Goal: Task Accomplishment & Management: Manage account settings

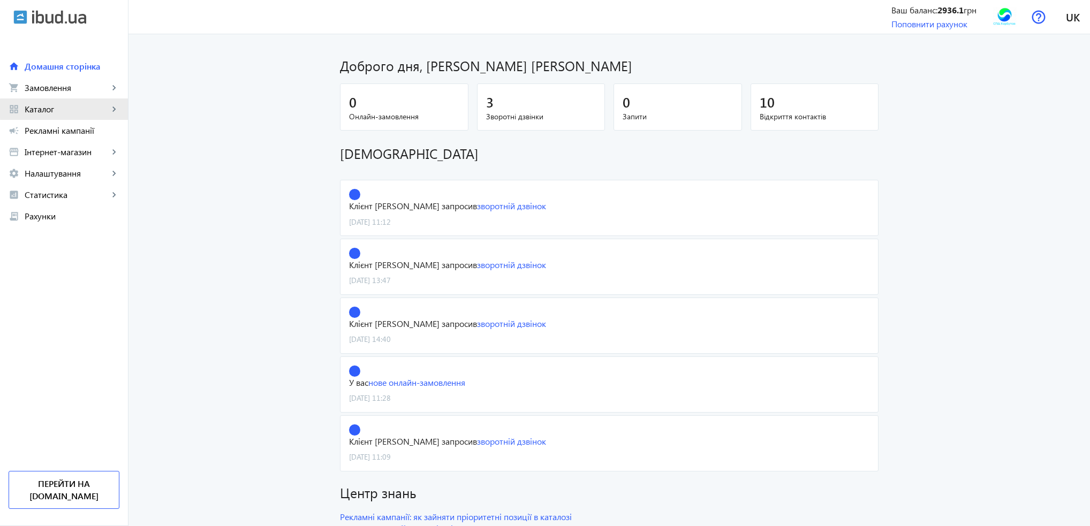
click at [95, 109] on span "Каталог" at bounding box center [67, 109] width 84 height 11
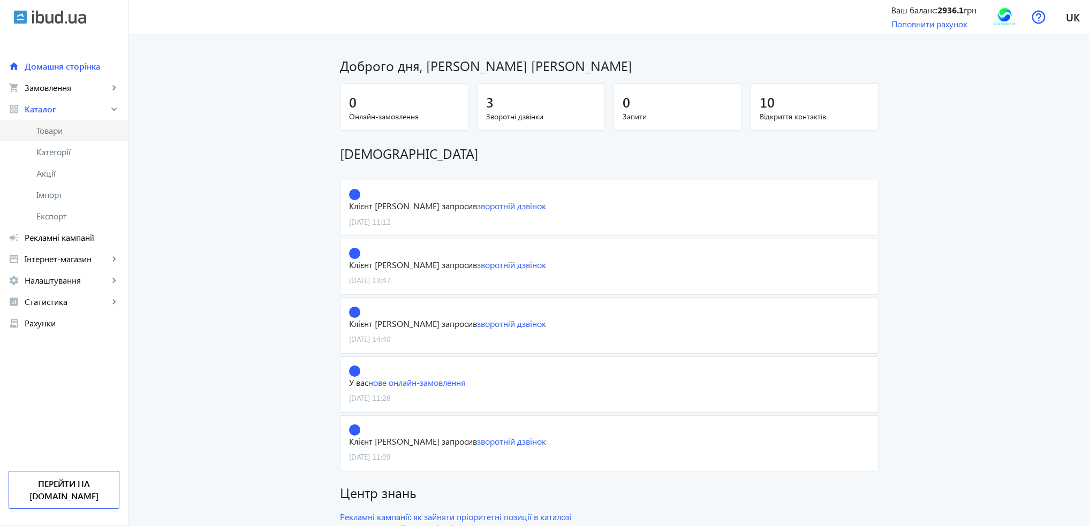
click at [86, 129] on span "Товари" at bounding box center [77, 130] width 83 height 11
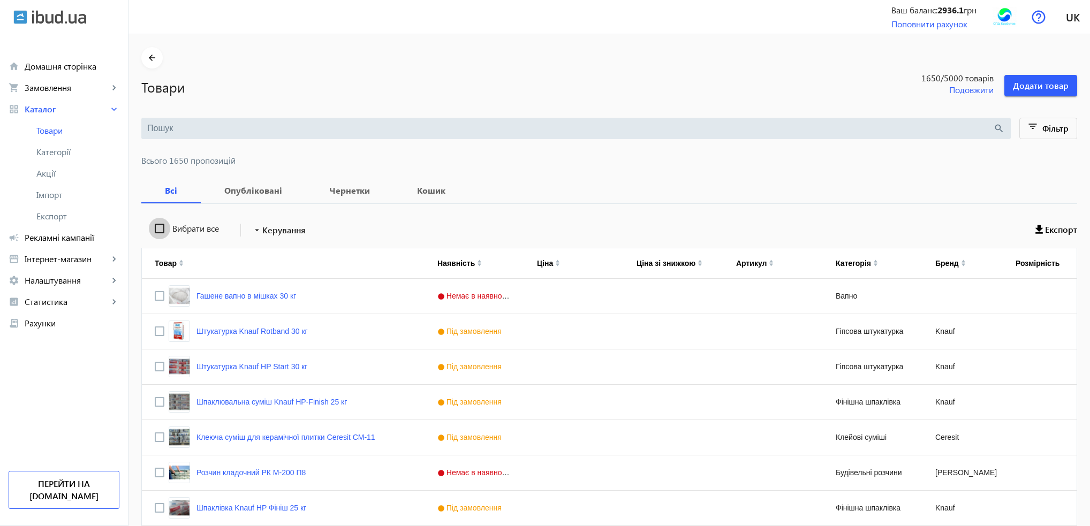
click at [150, 232] on input "Вибрати все" at bounding box center [159, 228] width 21 height 21
checkbox input "true"
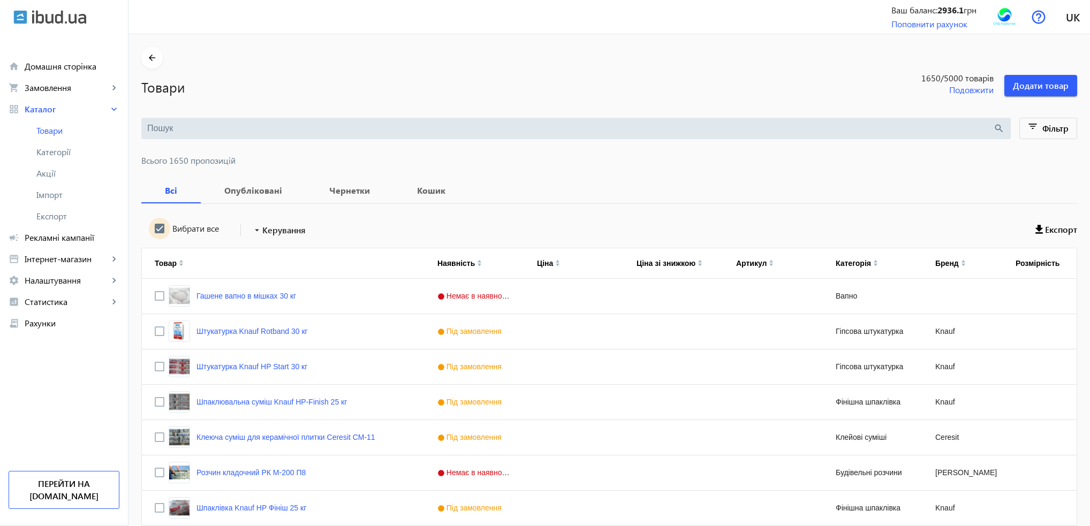
checkbox input "true"
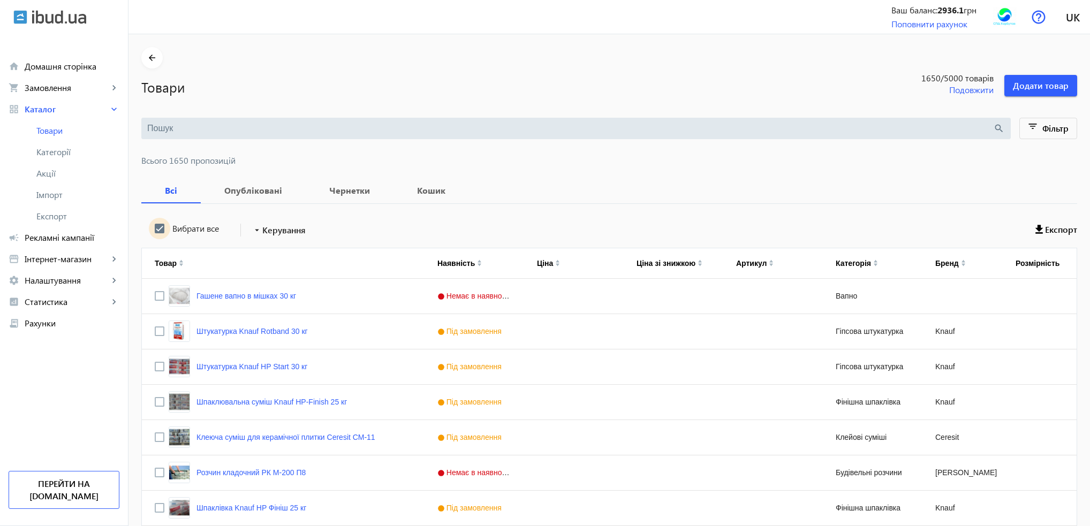
checkbox input "true"
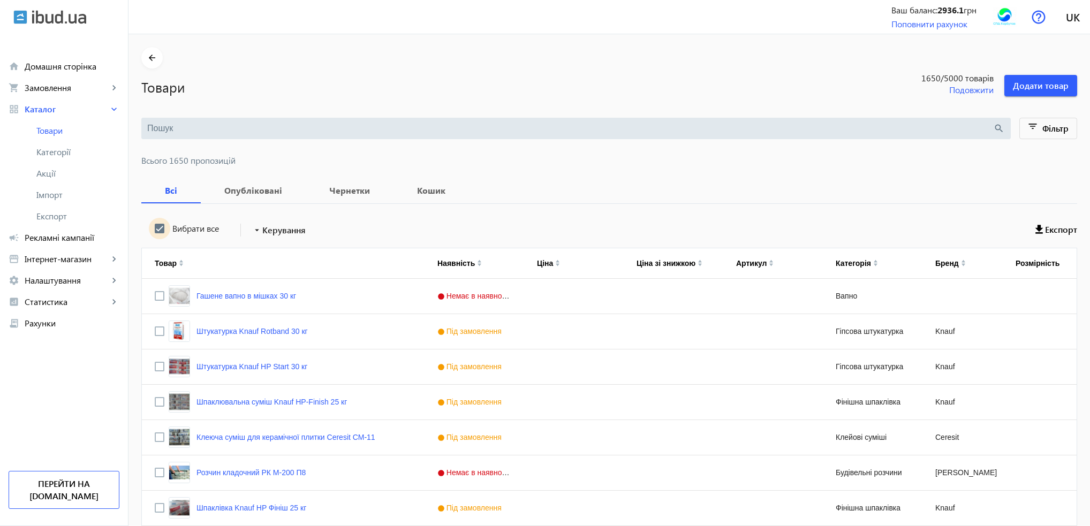
checkbox input "true"
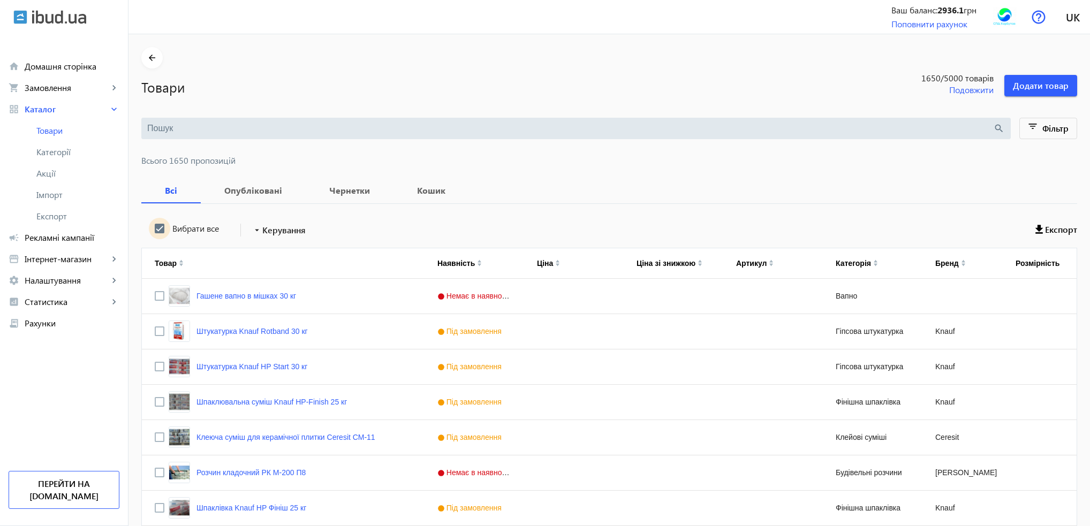
checkbox input "true"
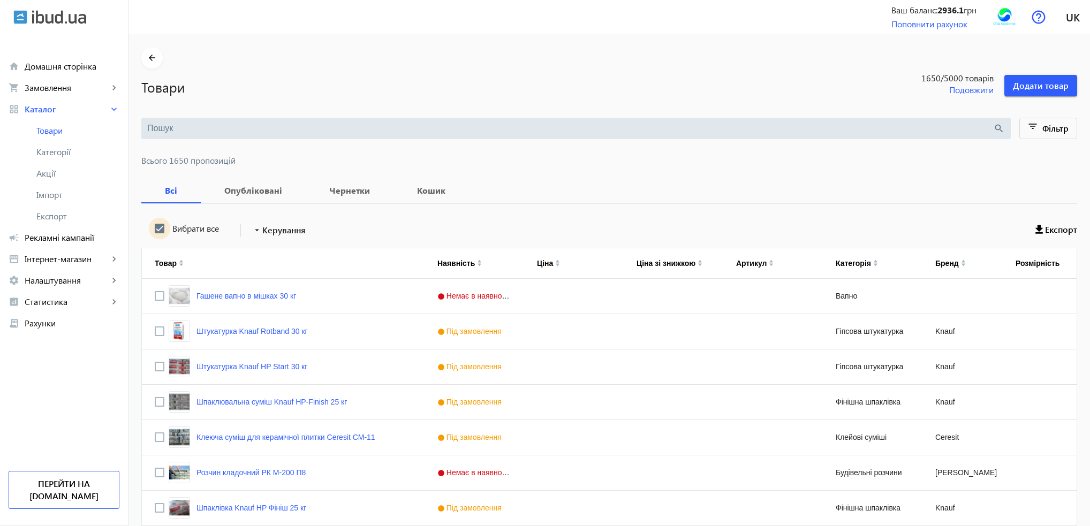
checkbox input "true"
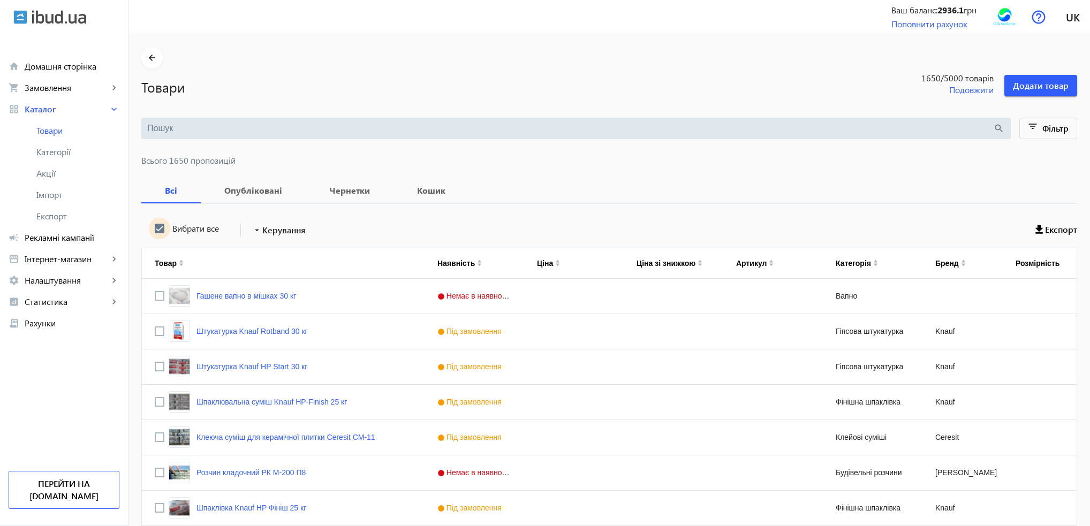
checkbox input "true"
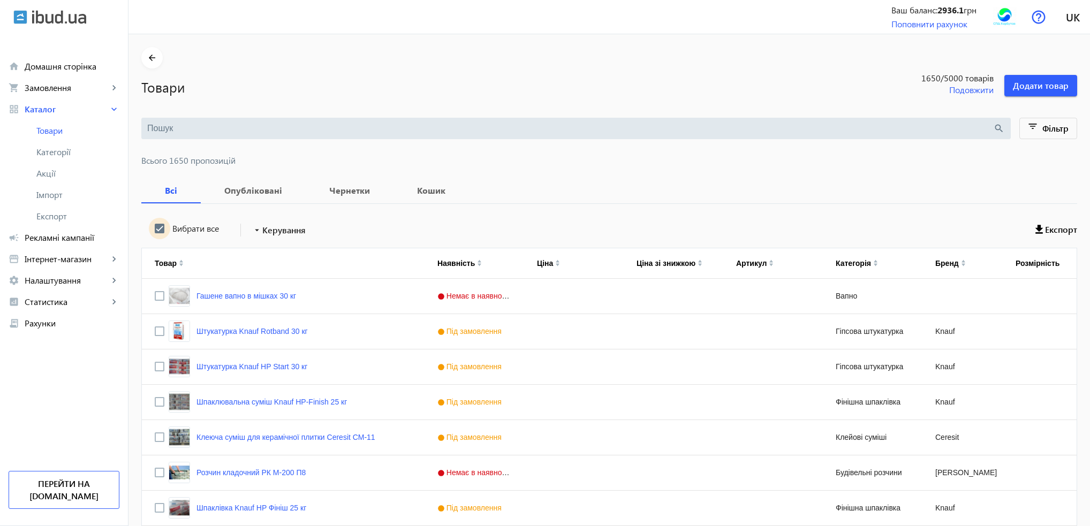
checkbox input "true"
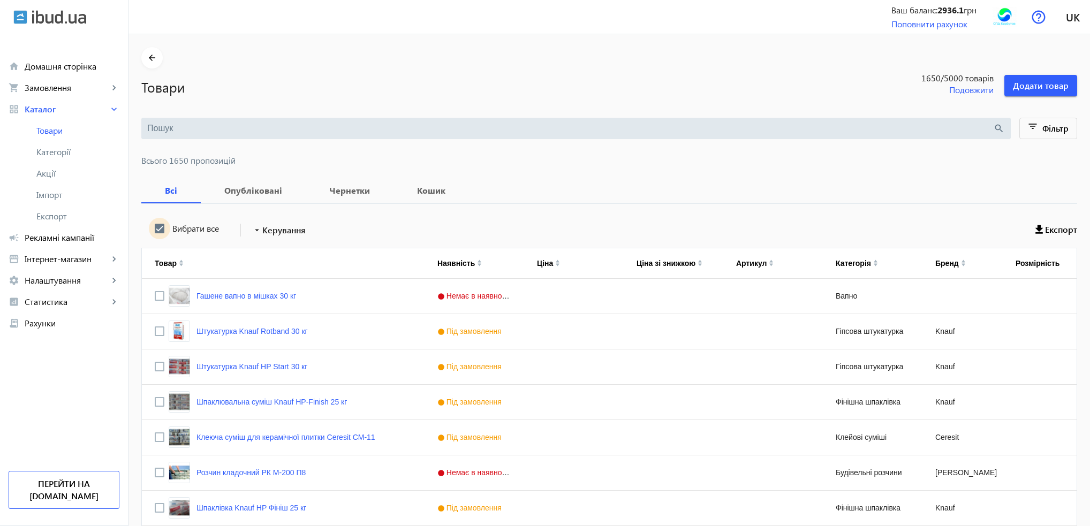
checkbox input "true"
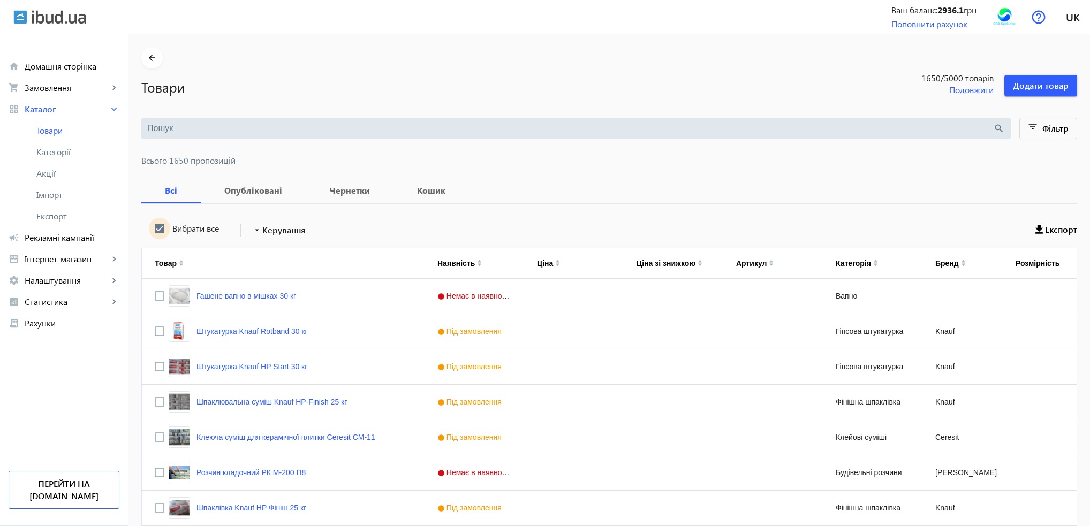
checkbox input "true"
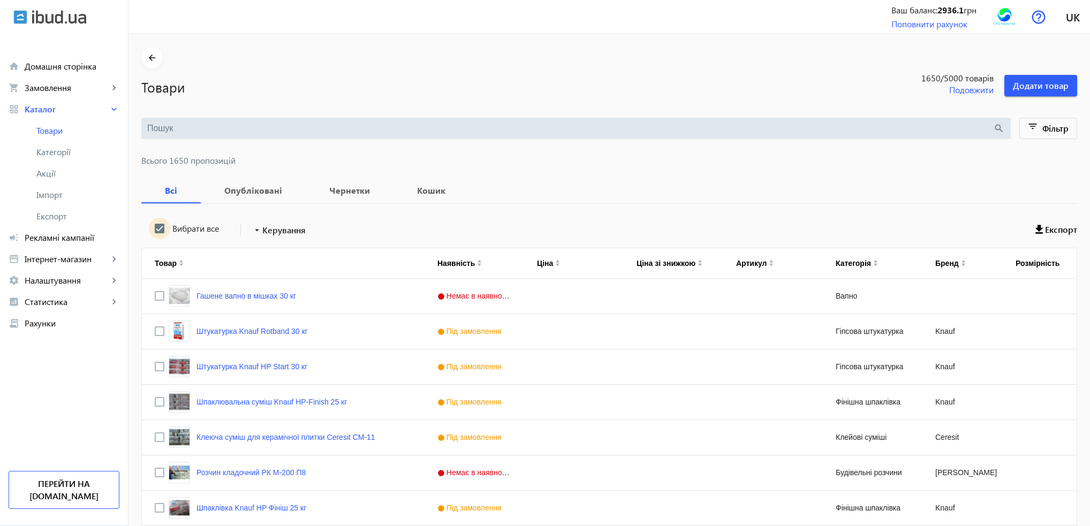
checkbox input "true"
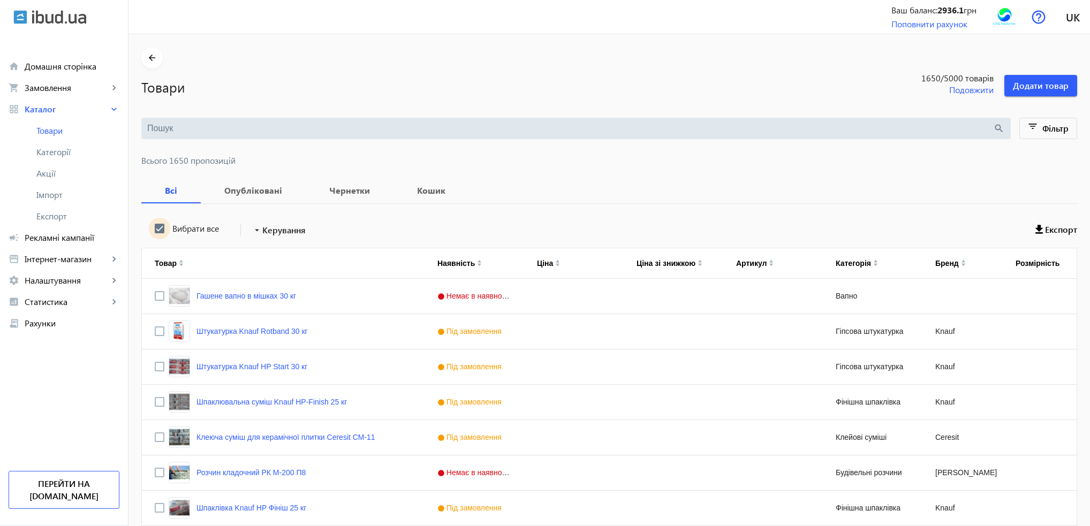
checkbox input "true"
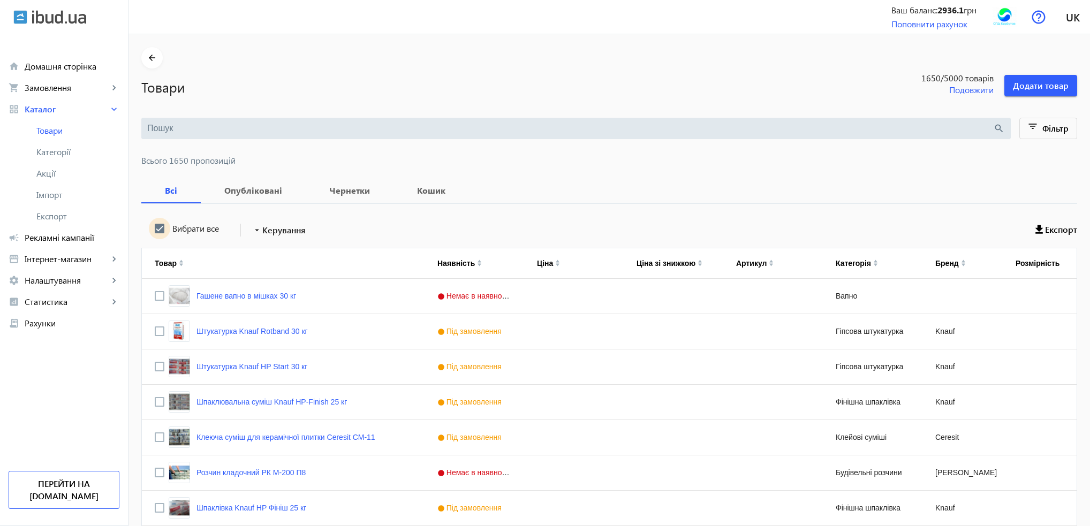
checkbox input "true"
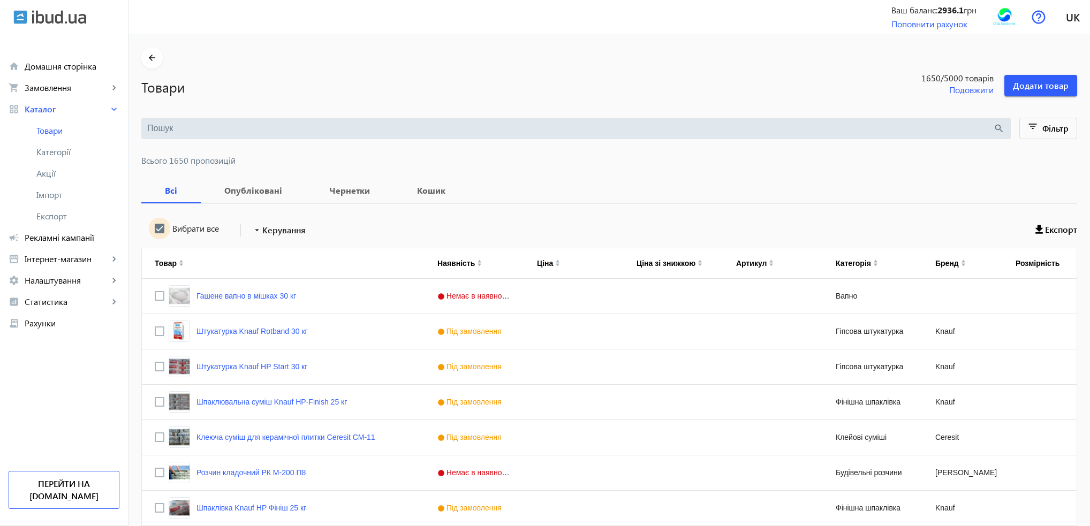
checkbox input "true"
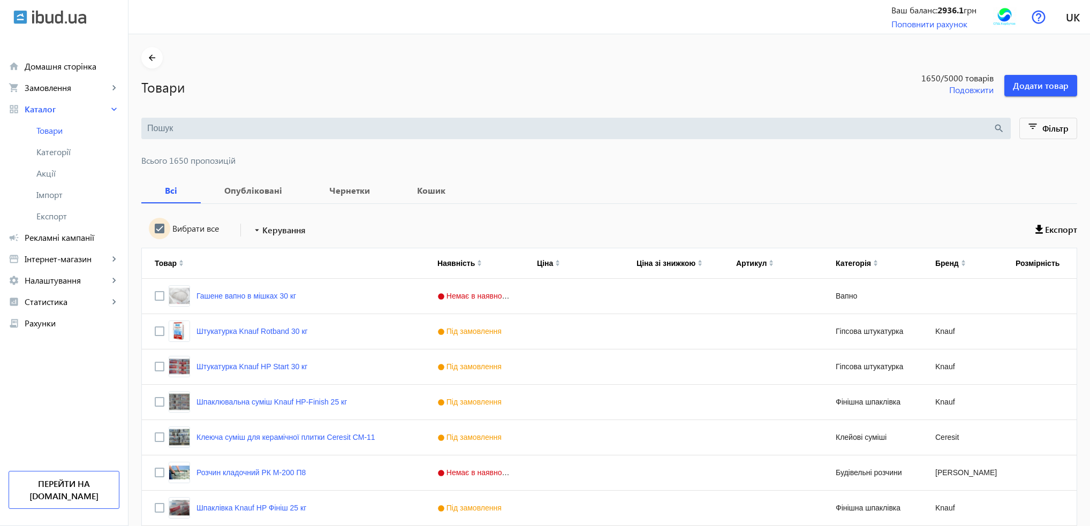
checkbox input "true"
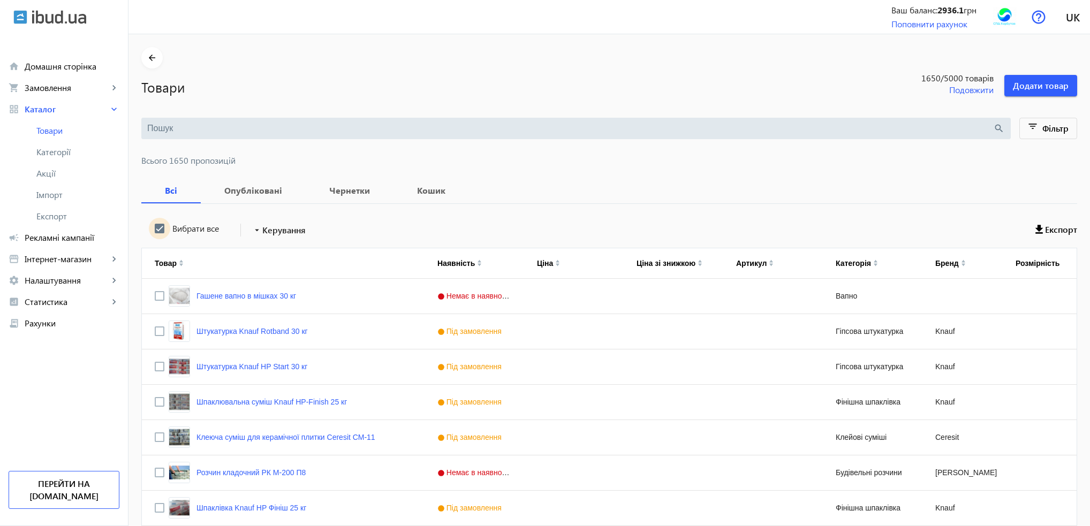
checkbox input "true"
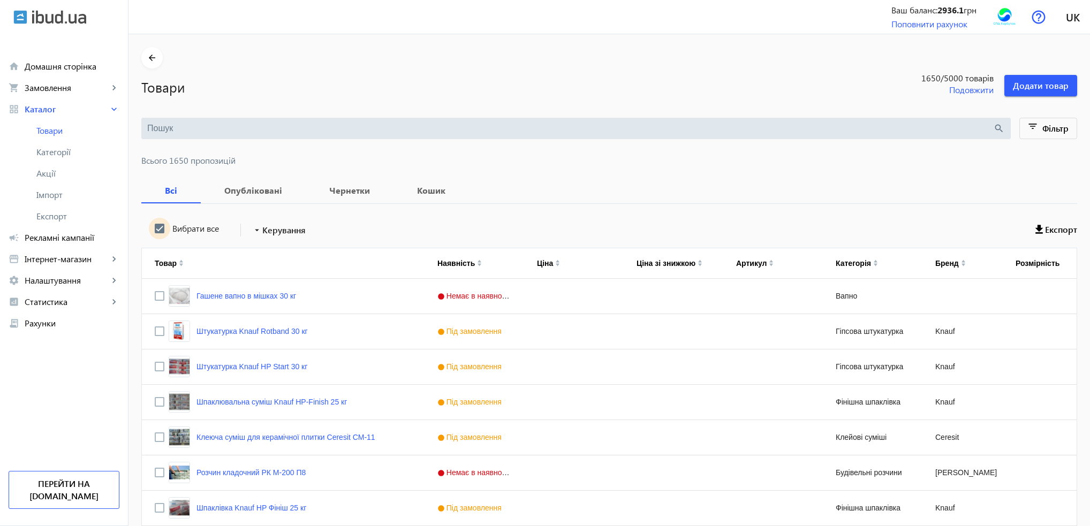
checkbox input "true"
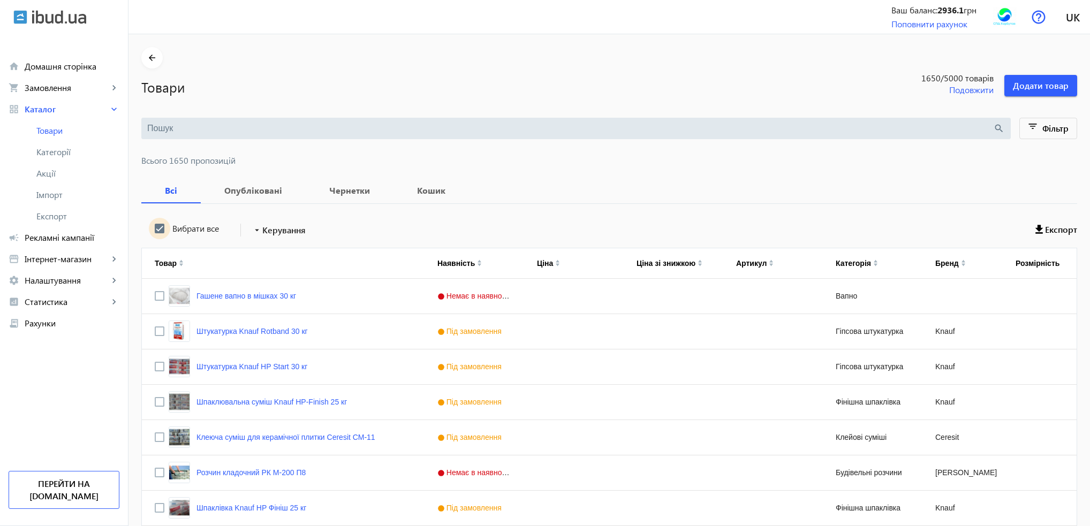
checkbox input "true"
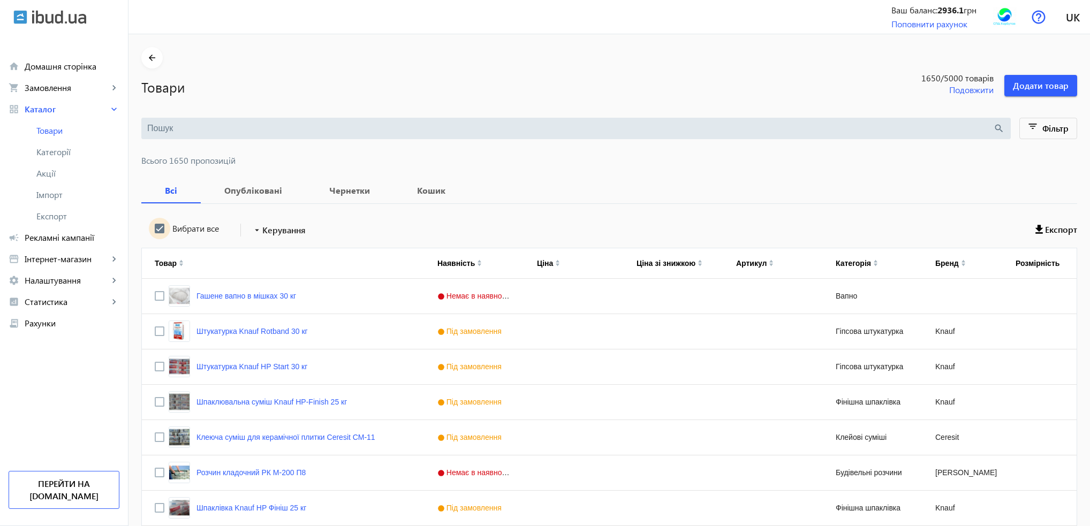
checkbox input "true"
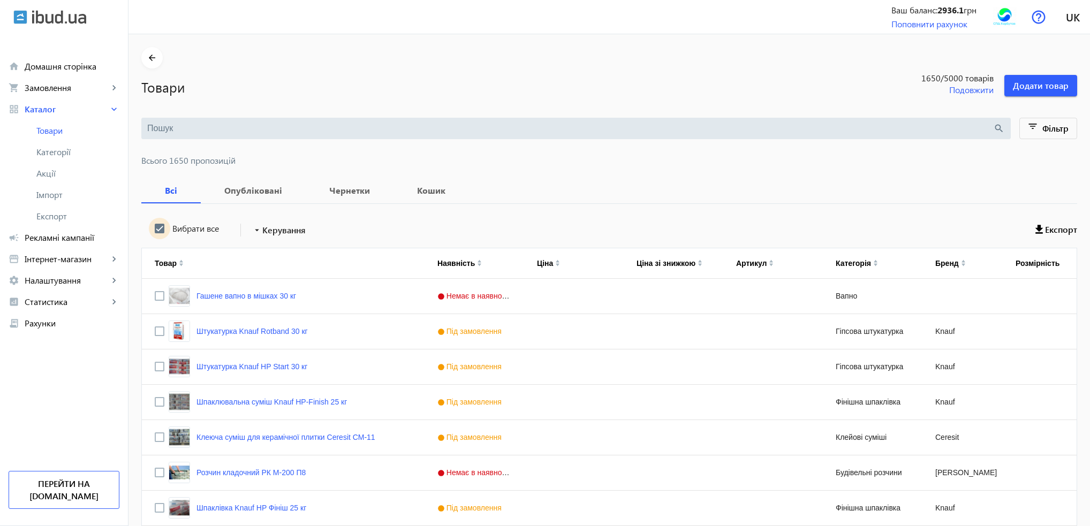
checkbox input "true"
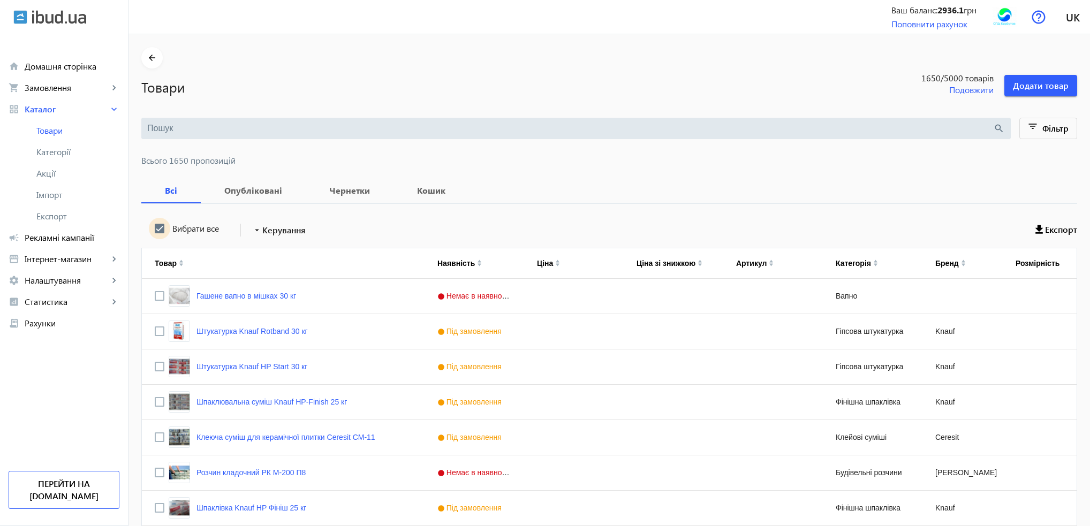
checkbox input "true"
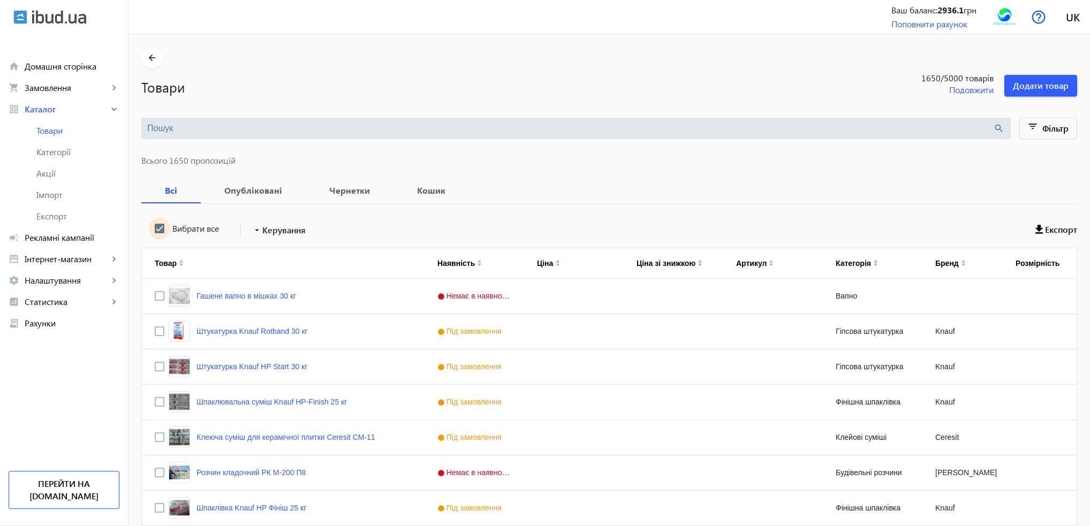
checkbox input "true"
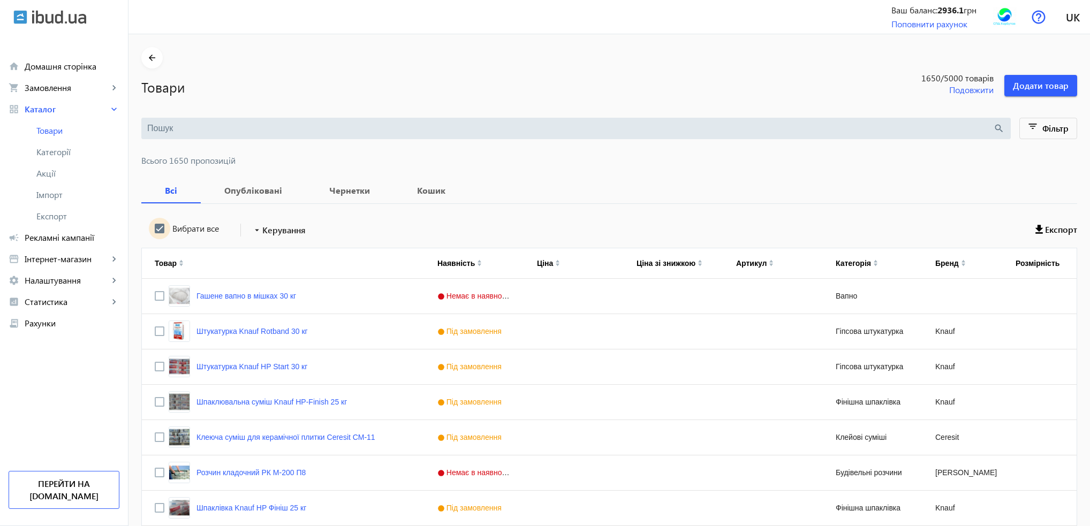
checkbox input "true"
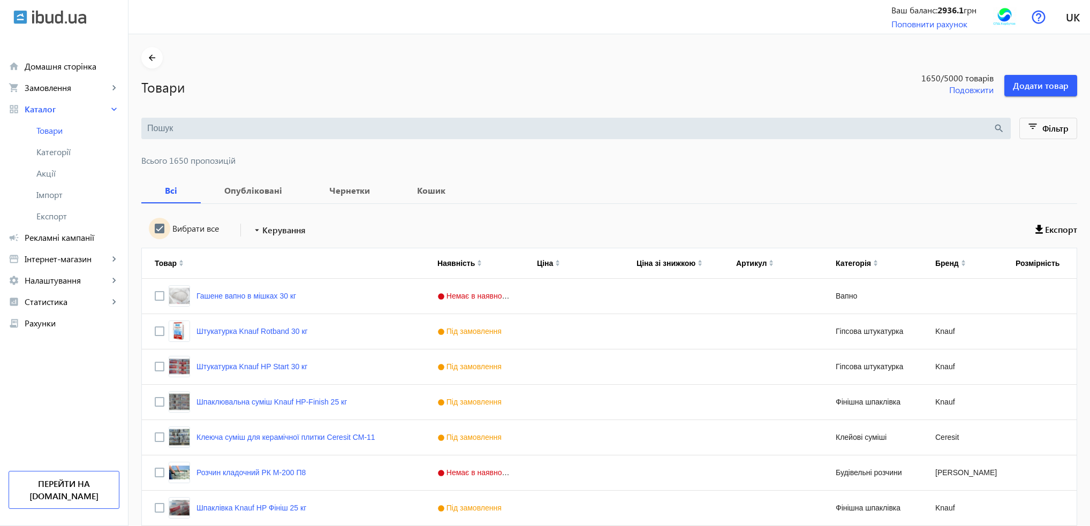
checkbox input "true"
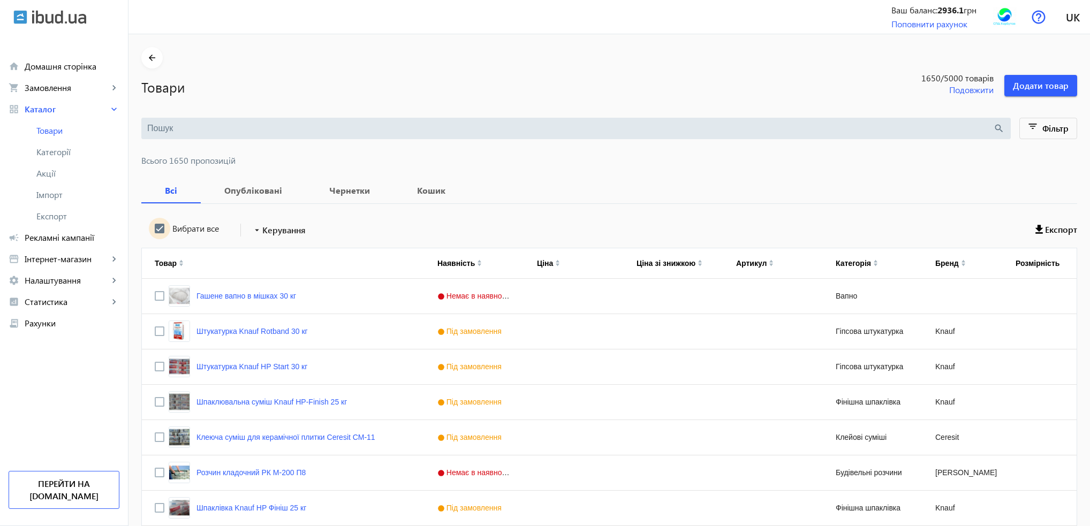
checkbox input "true"
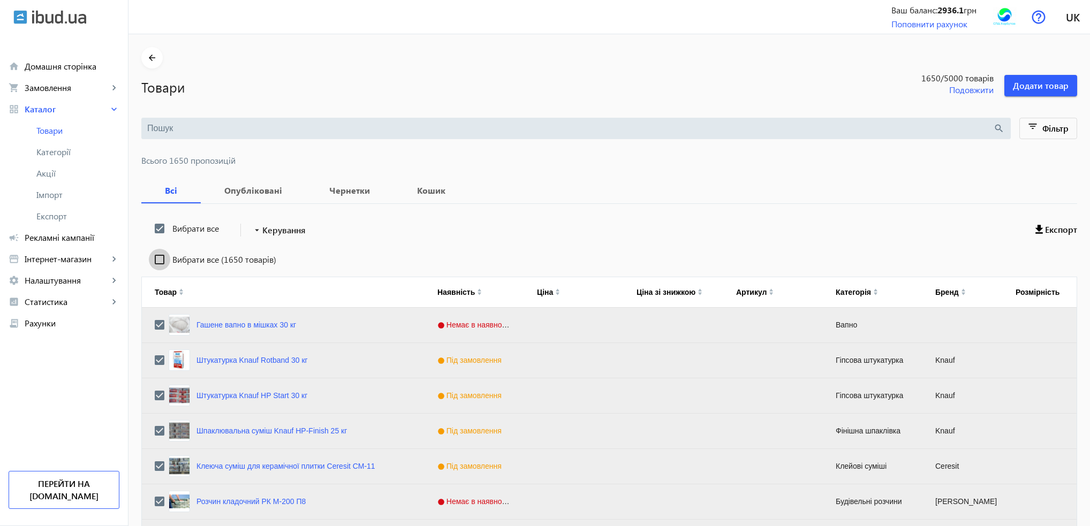
click at [153, 263] on input "Вибрати все (1650 товарів)" at bounding box center [159, 259] width 21 height 21
checkbox input "true"
click at [280, 234] on span "Керування" at bounding box center [283, 230] width 43 height 13
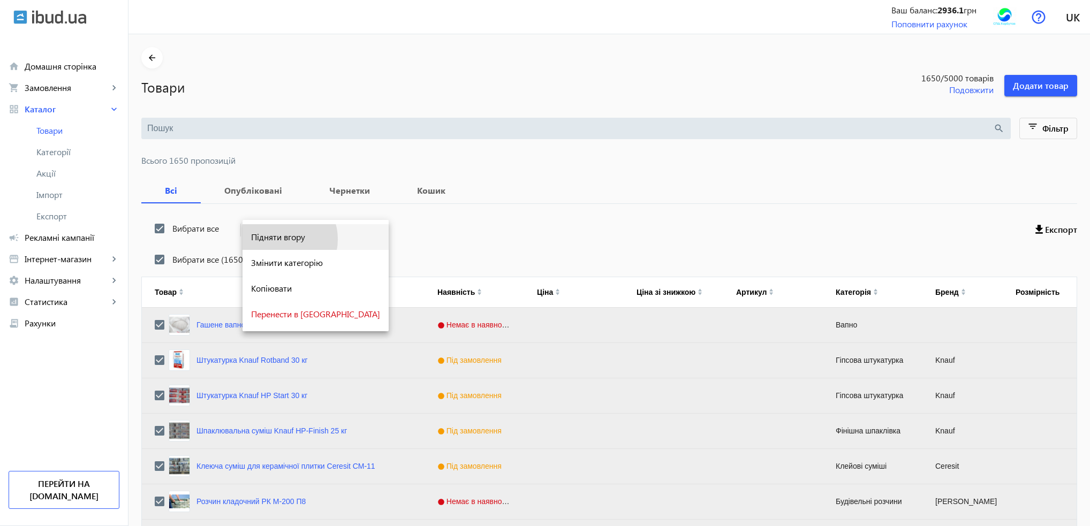
click at [282, 239] on span "Підняти вгору" at bounding box center [315, 237] width 129 height 9
